Goal: Manage account settings

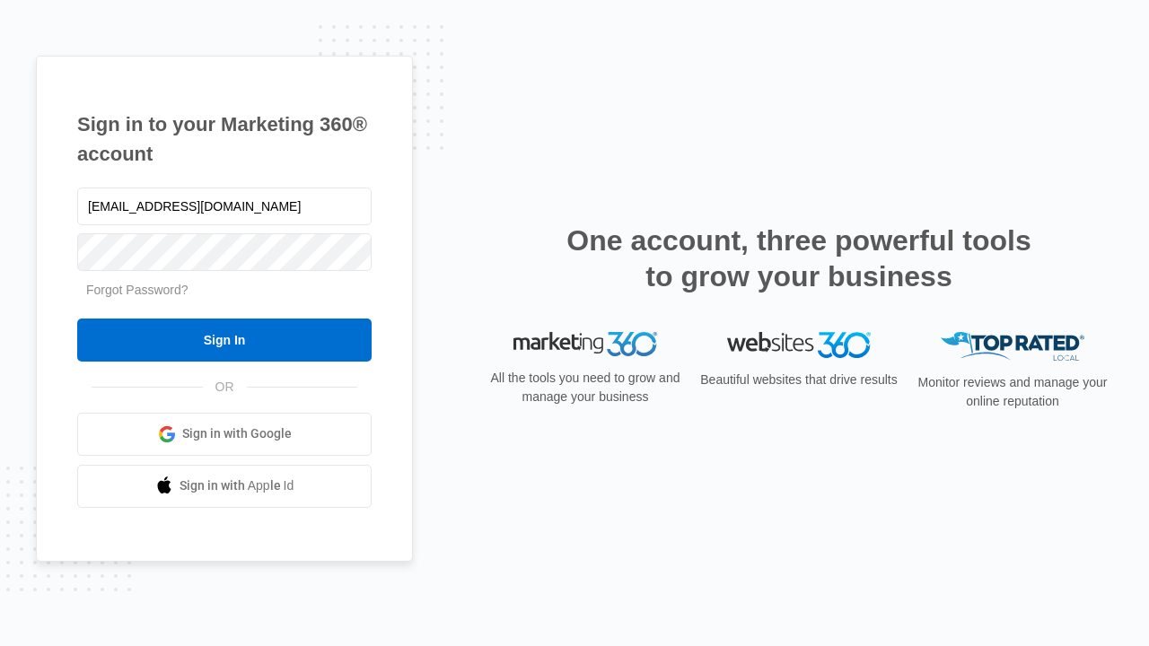
type input "[EMAIL_ADDRESS][DOMAIN_NAME]"
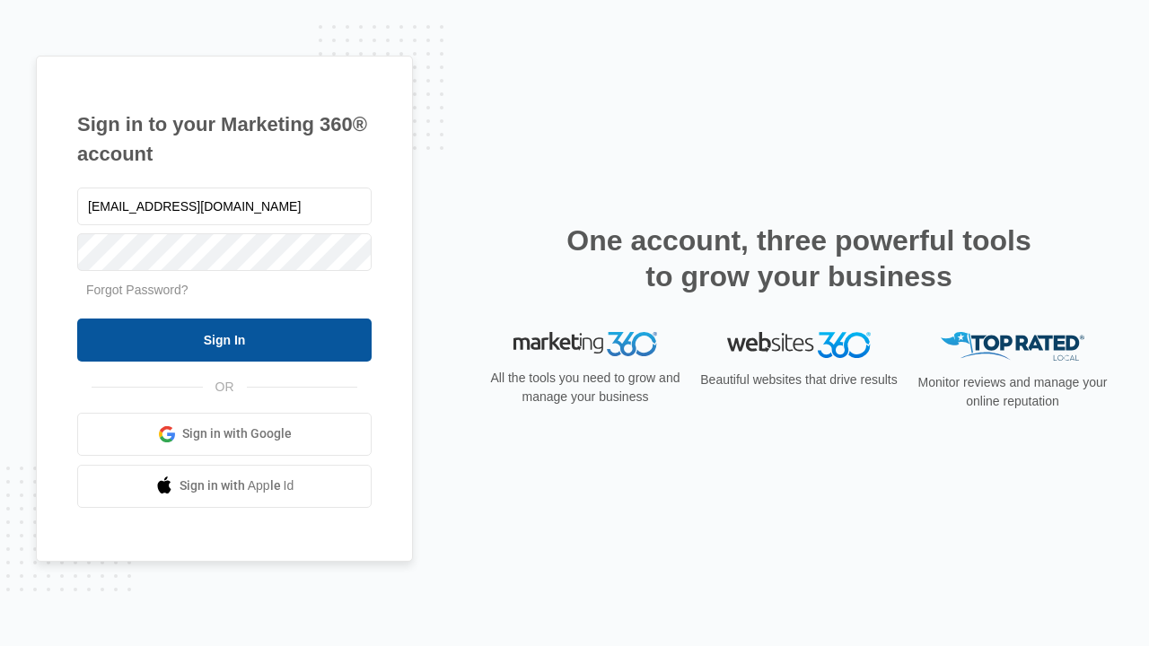
click at [224, 339] on input "Sign In" at bounding box center [224, 340] width 294 height 43
